Goal: Information Seeking & Learning: Learn about a topic

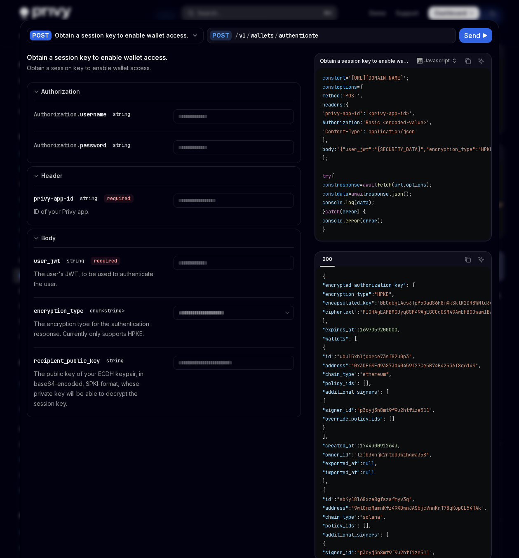
scroll to position [94, 0]
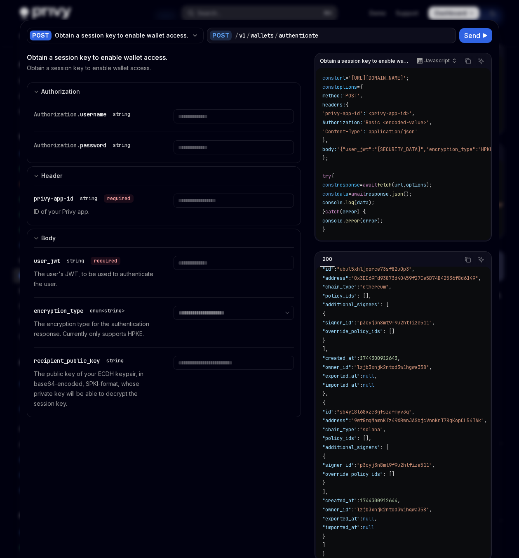
type textarea "*"
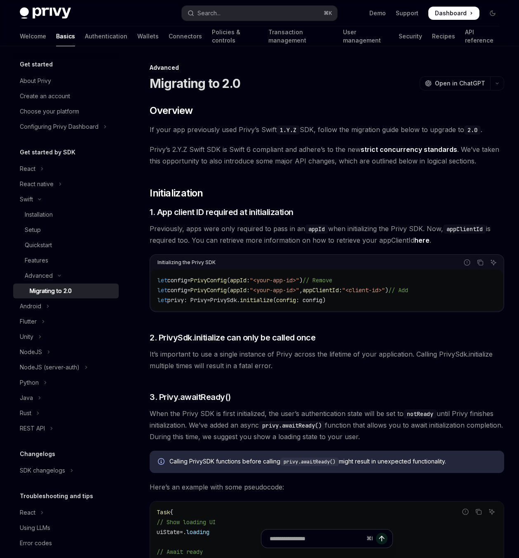
scroll to position [1406, 0]
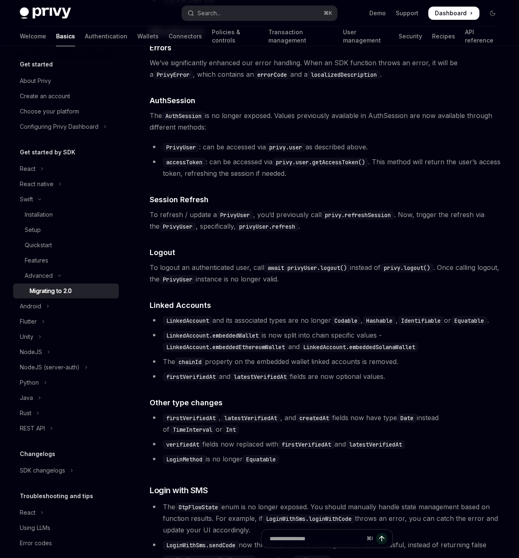
type textarea "*"
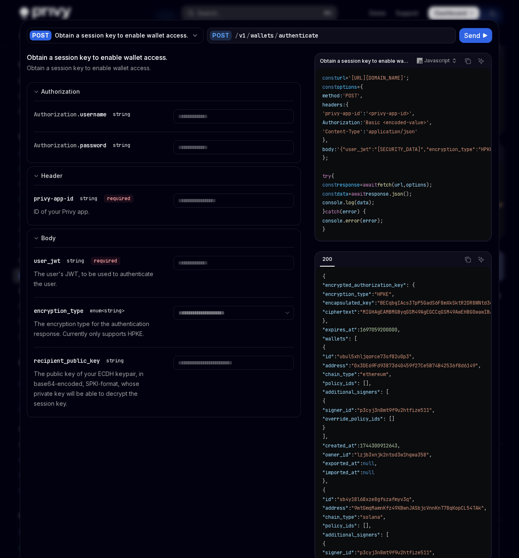
scroll to position [94, 0]
